Goal: Find specific page/section: Find specific page/section

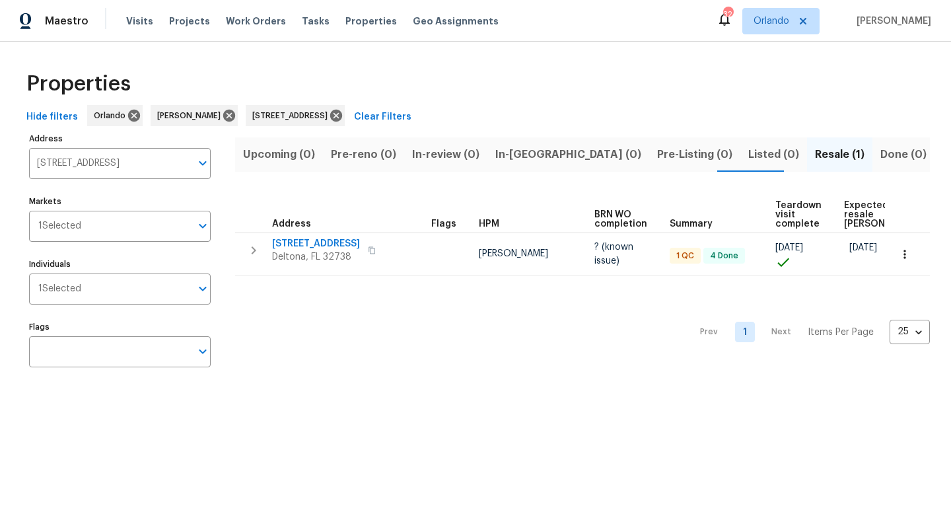
scroll to position [0, 17]
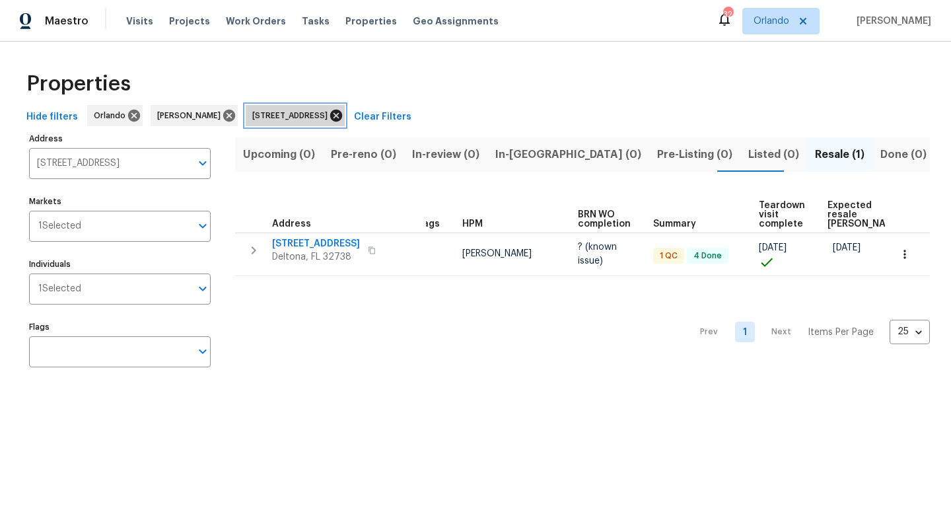
click at [342, 118] on icon at bounding box center [336, 116] width 12 height 12
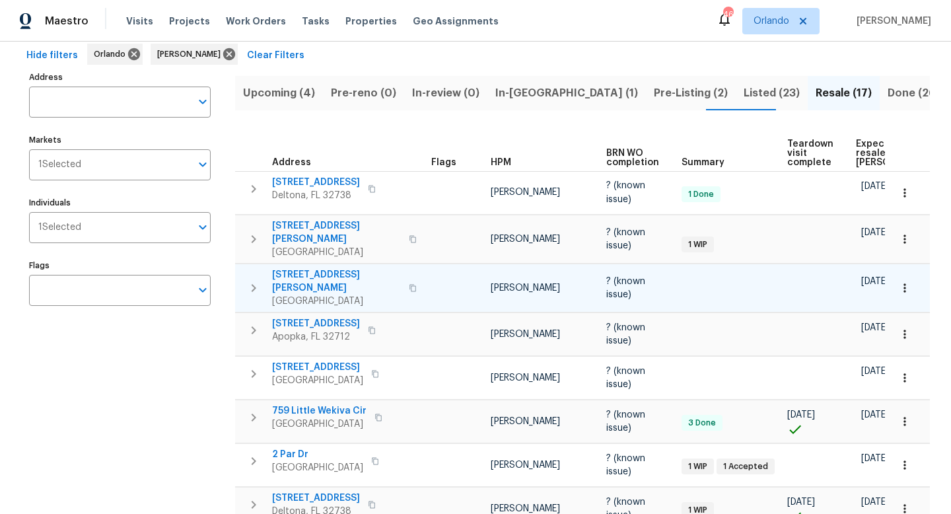
scroll to position [88, 0]
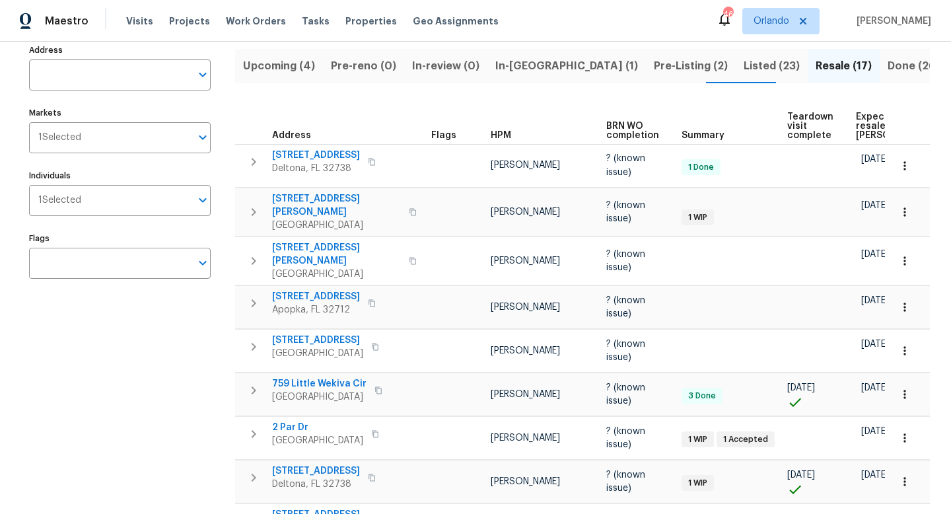
click at [744, 61] on span "Listed (23)" at bounding box center [772, 66] width 56 height 18
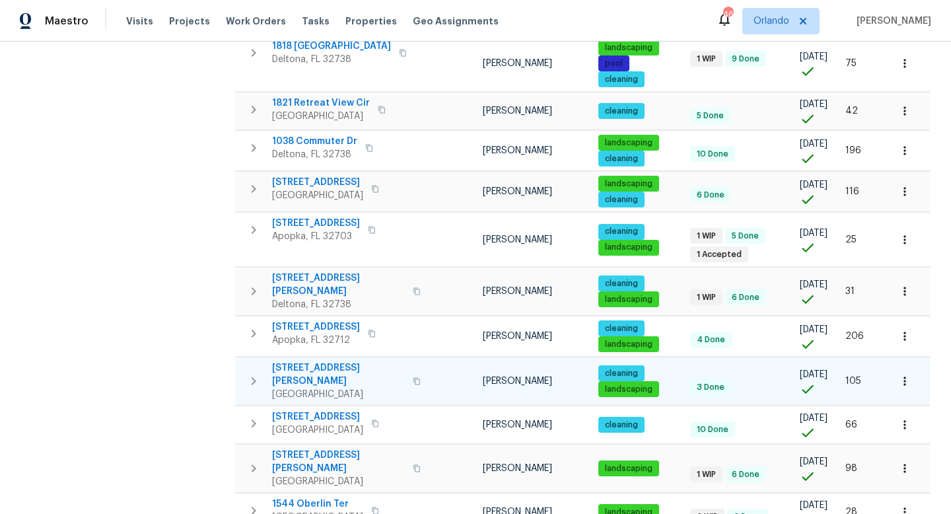
scroll to position [734, 0]
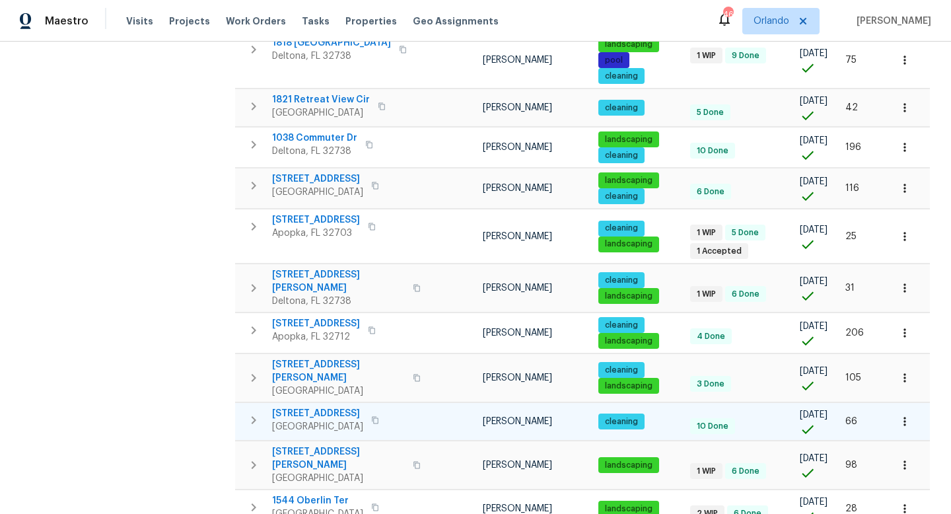
click at [360, 407] on span "2127 N Ocean Shore Blvd" at bounding box center [317, 413] width 91 height 13
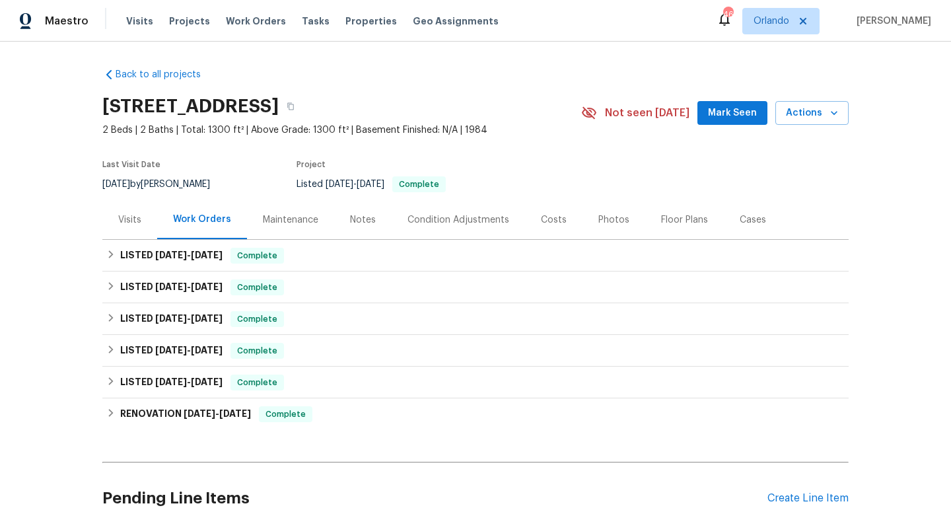
click at [300, 178] on div "Listed [DATE] - [DATE] Complete" at bounding box center [423, 184] width 254 height 16
click at [302, 220] on div "Maintenance" at bounding box center [290, 219] width 55 height 13
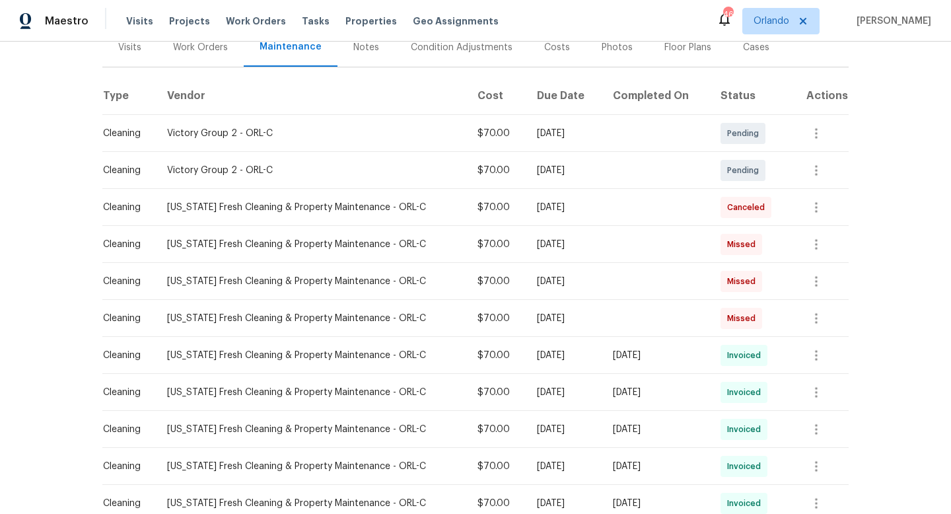
scroll to position [176, 0]
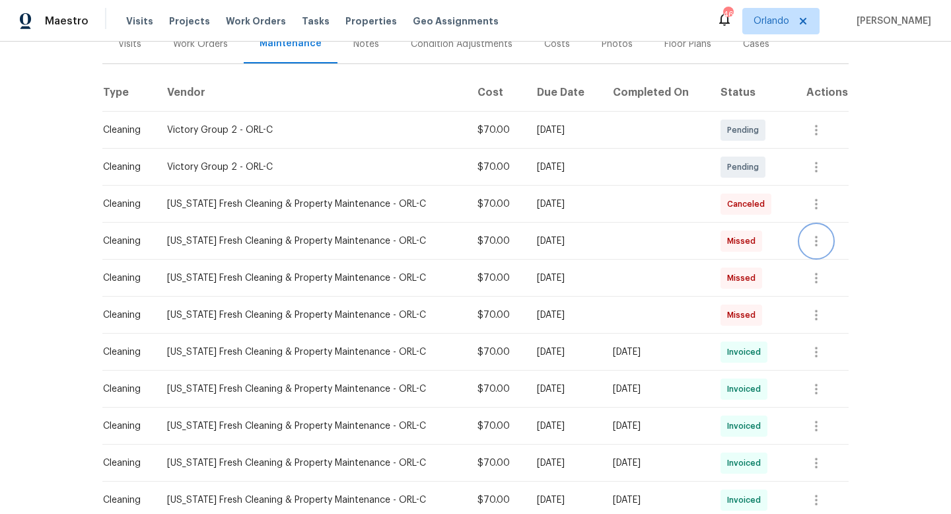
click at [818, 245] on icon "button" at bounding box center [816, 241] width 3 height 11
click at [854, 199] on div at bounding box center [475, 257] width 951 height 514
click at [818, 233] on icon "button" at bounding box center [816, 241] width 16 height 16
click at [822, 263] on li "View details" at bounding box center [850, 263] width 92 height 22
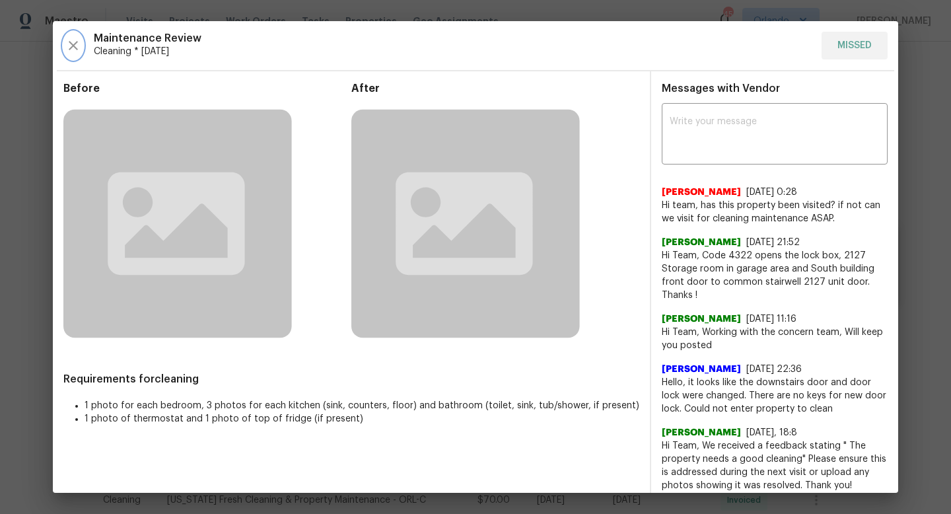
click at [77, 46] on icon "button" at bounding box center [73, 46] width 16 height 16
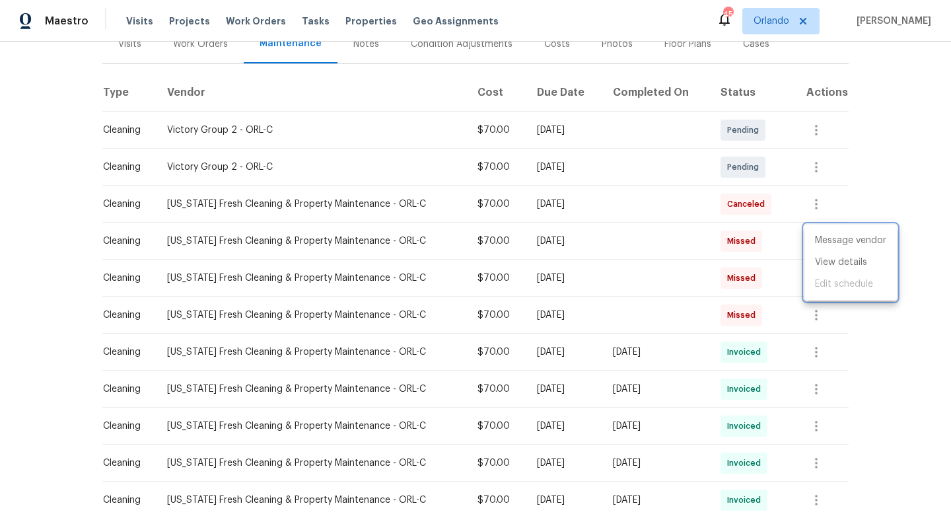
click at [52, 286] on div at bounding box center [475, 257] width 951 height 514
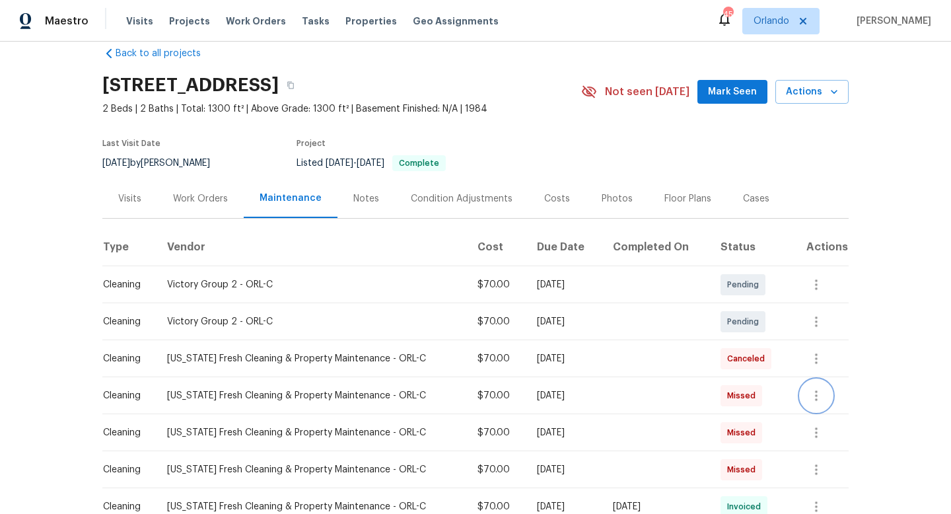
scroll to position [0, 0]
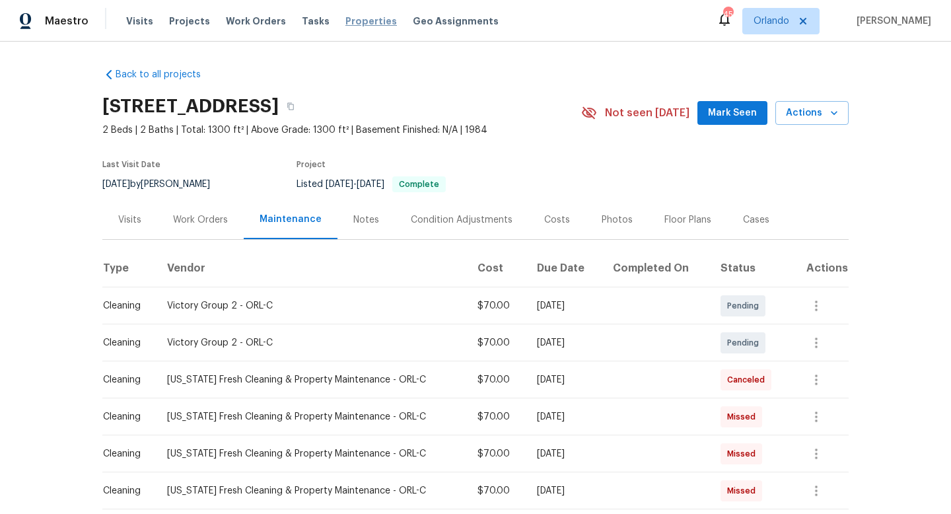
click at [345, 25] on span "Properties" at bounding box center [371, 21] width 52 height 13
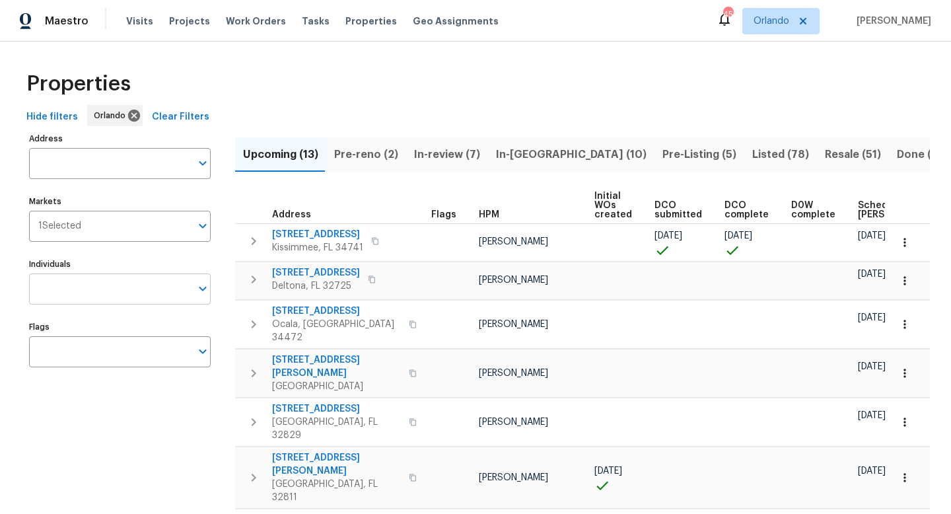
click at [149, 287] on input "Individuals" at bounding box center [110, 288] width 162 height 31
type input "y"
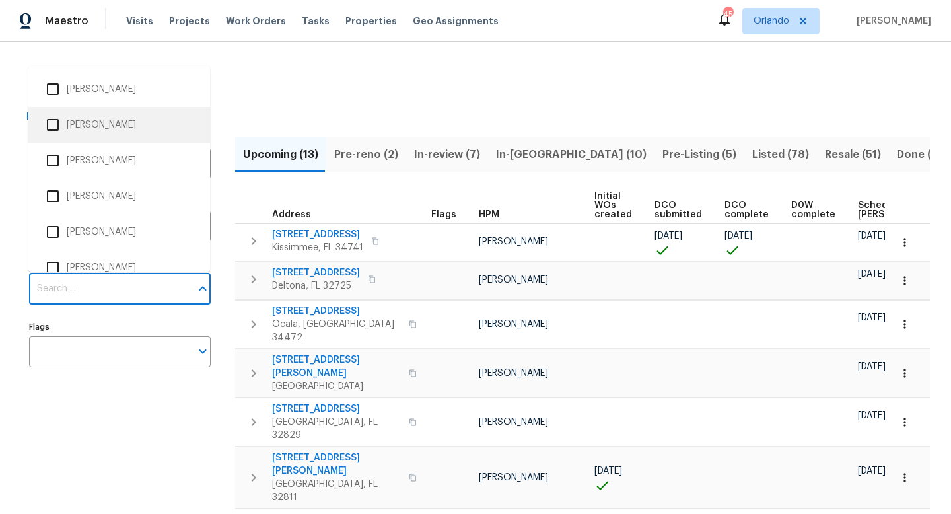
click at [271, 96] on div "Properties" at bounding box center [475, 84] width 909 height 42
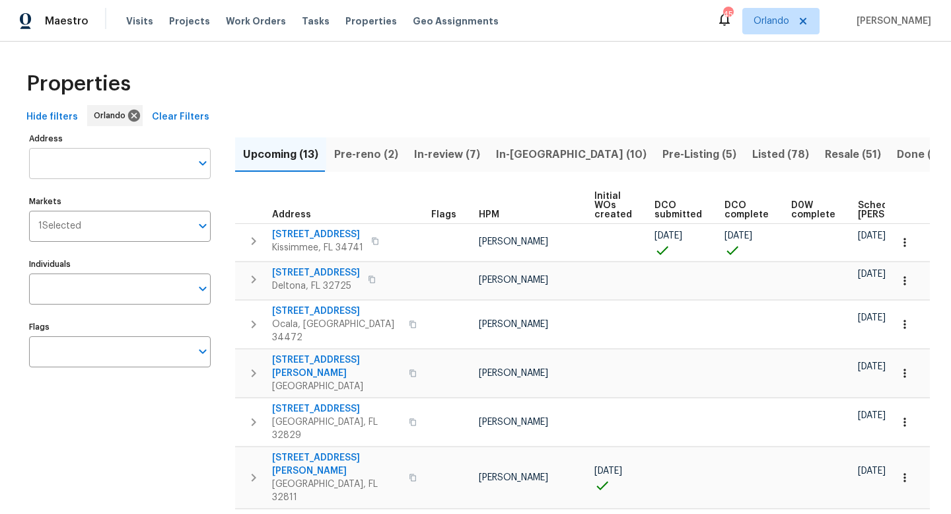
click at [157, 159] on input "Address" at bounding box center [110, 163] width 162 height 31
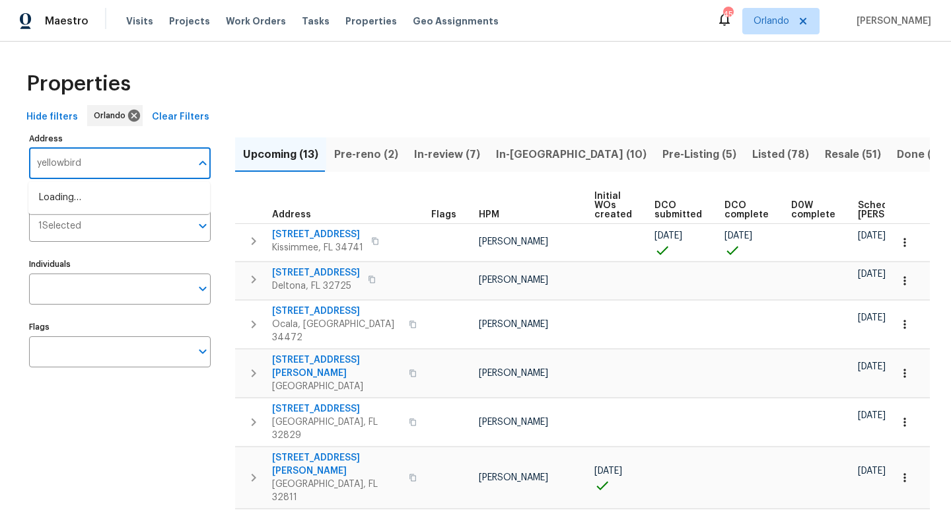
type input "yellowbird"
click at [129, 197] on li "[STREET_ADDRESS]" at bounding box center [119, 198] width 182 height 22
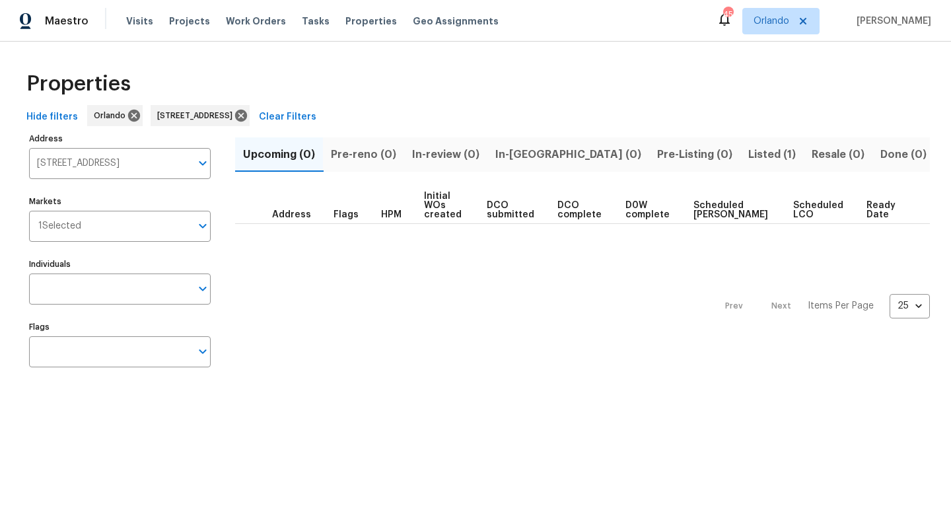
click at [748, 153] on span "Listed (1)" at bounding box center [772, 154] width 48 height 18
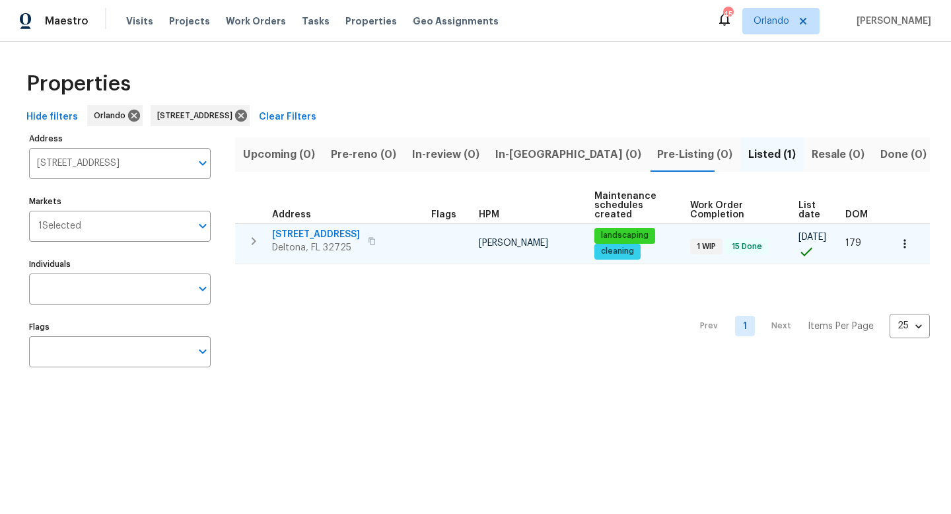
click at [307, 231] on span "[STREET_ADDRESS]" at bounding box center [316, 234] width 88 height 13
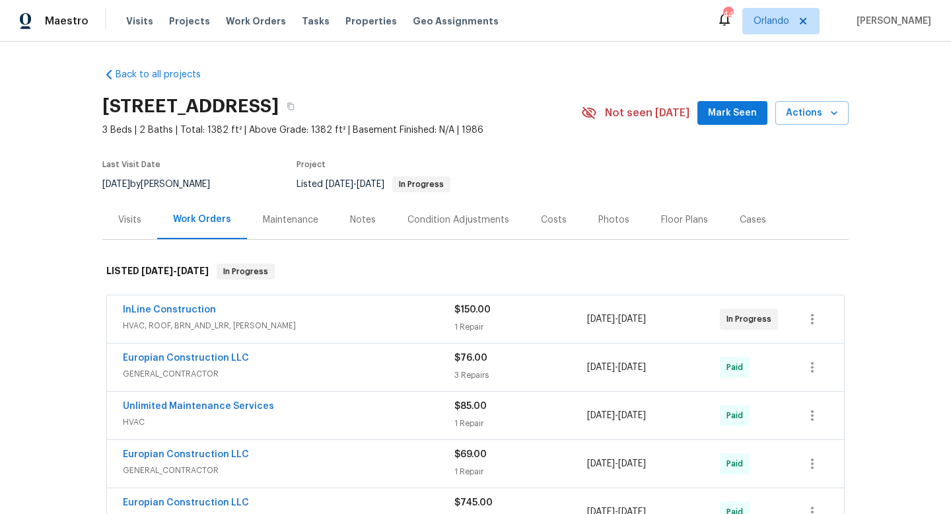
click at [305, 222] on div "Maintenance" at bounding box center [290, 219] width 55 height 13
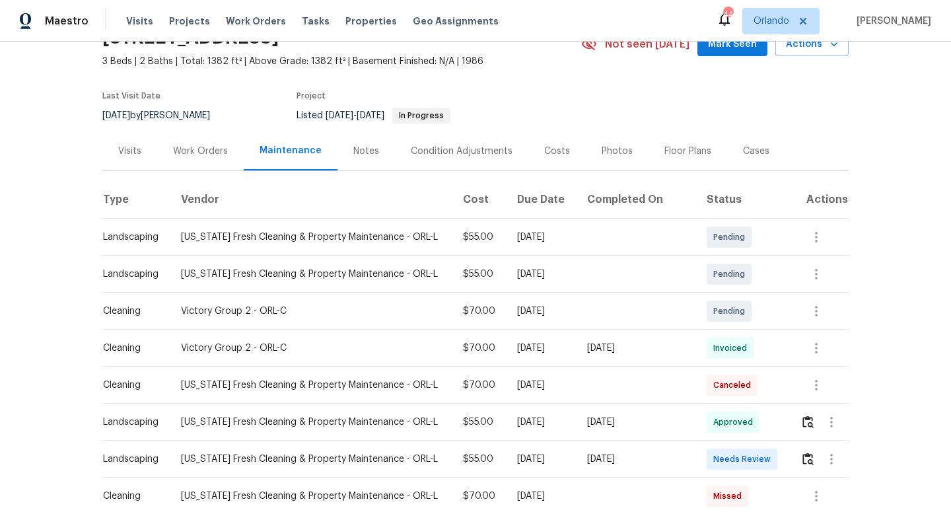
scroll to position [69, 0]
click at [812, 352] on icon "button" at bounding box center [816, 347] width 16 height 16
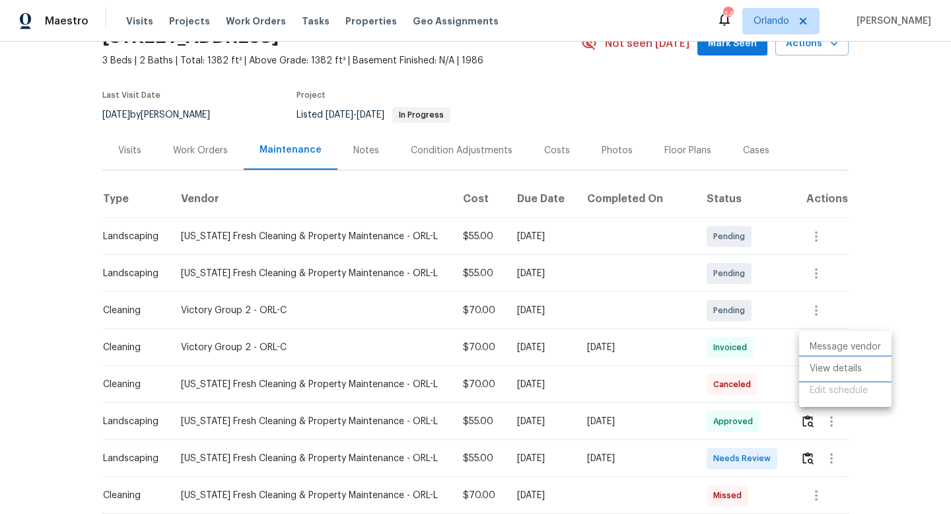
click at [820, 374] on li "View details" at bounding box center [845, 369] width 92 height 22
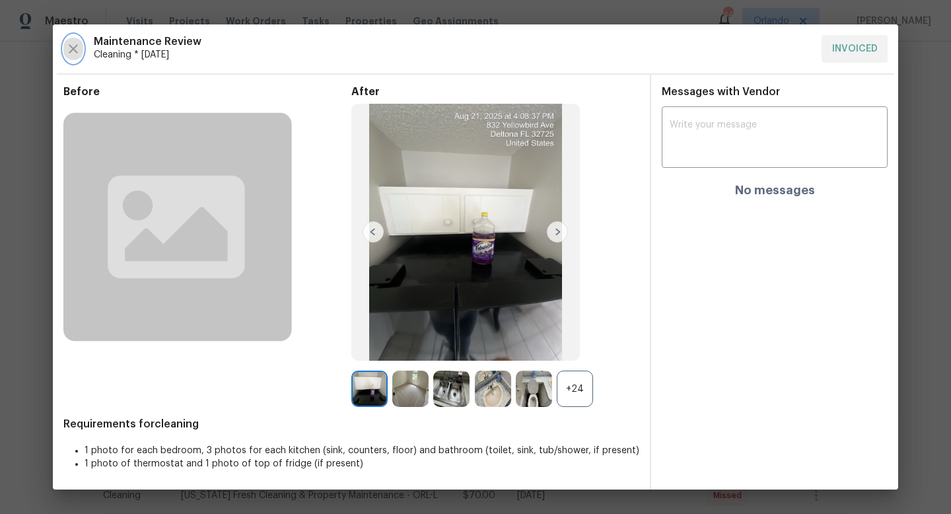
click at [74, 46] on icon "button" at bounding box center [73, 49] width 16 height 16
